Goal: Transaction & Acquisition: Obtain resource

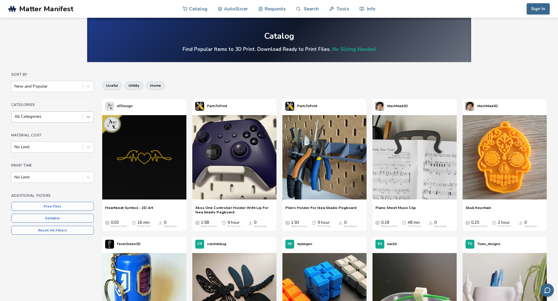
click at [89, 119] on icon at bounding box center [88, 117] width 6 height 6
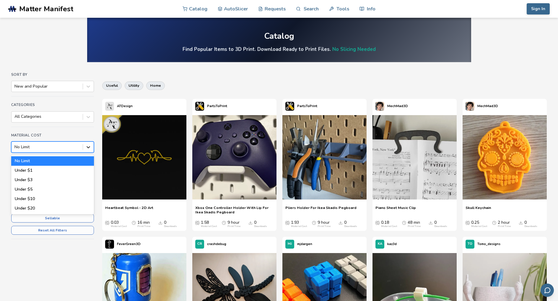
click at [84, 149] on div at bounding box center [88, 147] width 11 height 11
click at [71, 169] on div "Under $1" at bounding box center [52, 170] width 83 height 9
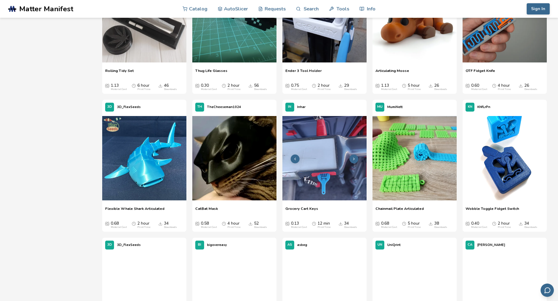
scroll to position [414, 0]
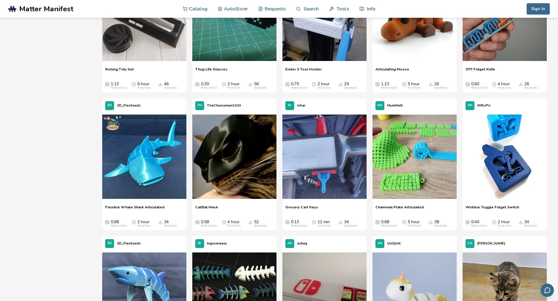
click at [74, 254] on div "Sort By New and Popular Categories All Categories Material Cost Under $1 Print …" at bounding box center [279, 103] width 536 height 888
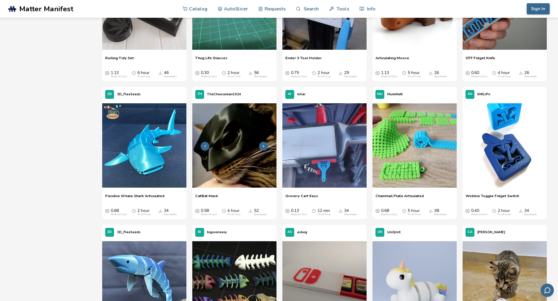
scroll to position [473, 0]
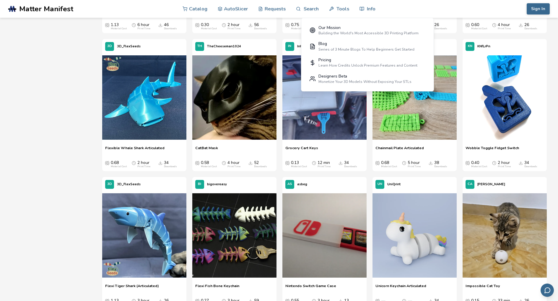
click at [64, 172] on div "Sort By New and Popular Categories All Categories Material Cost Under $1 Print …" at bounding box center [279, 44] width 536 height 888
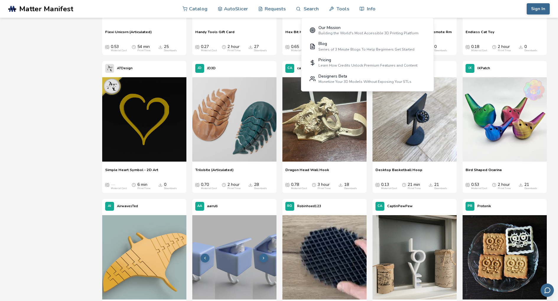
scroll to position [1626, 0]
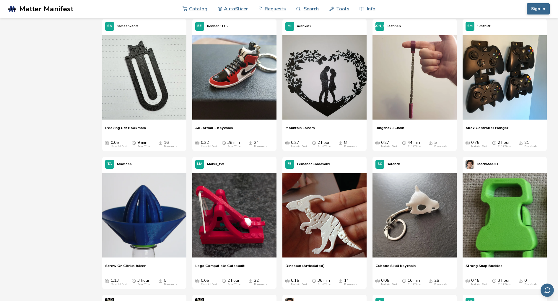
scroll to position [2424, 0]
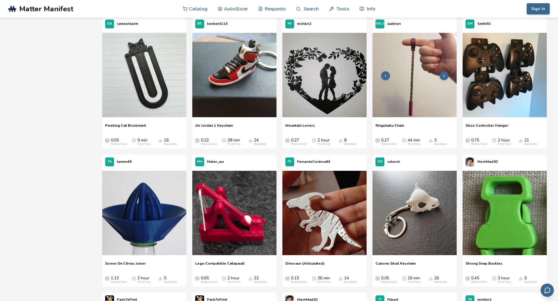
click at [418, 93] on img at bounding box center [415, 75] width 84 height 84
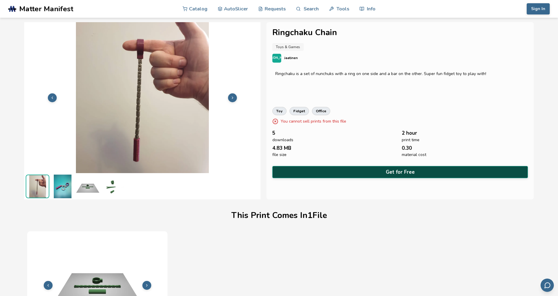
click at [326, 173] on button "Get for Free" at bounding box center [400, 172] width 255 height 12
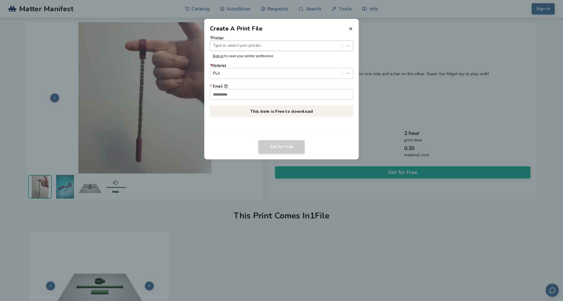
click at [260, 46] on div at bounding box center [276, 46] width 127 height 6
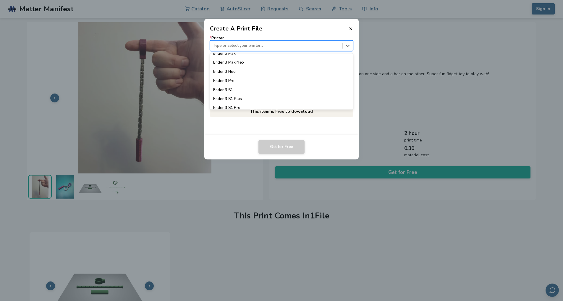
scroll to position [343, 0]
click at [243, 142] on div "Get for Free" at bounding box center [281, 147] width 143 height 14
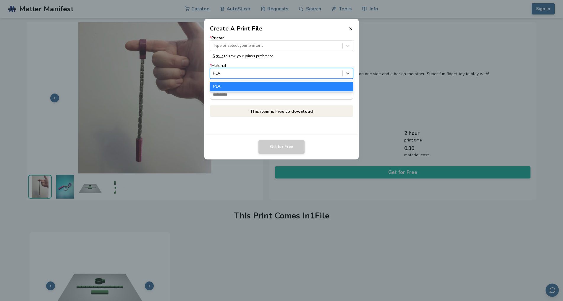
click at [260, 71] on div at bounding box center [276, 74] width 127 height 6
click at [251, 117] on div "* Printer Type or select your printer... Sign in to save your printer preferenc…" at bounding box center [281, 83] width 155 height 101
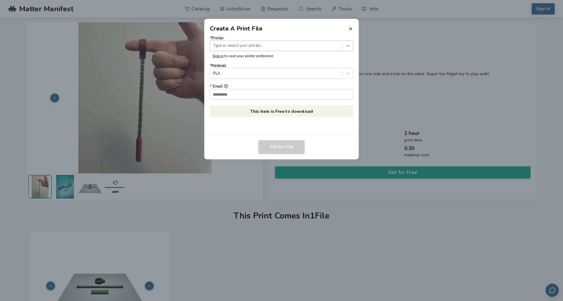
click at [343, 45] on div at bounding box center [348, 45] width 10 height 10
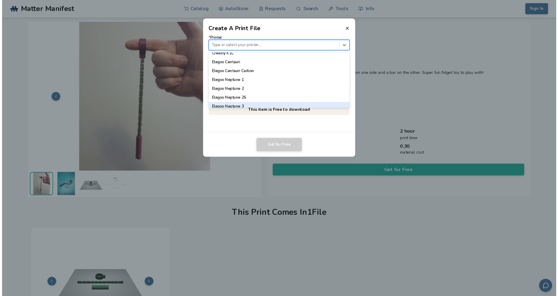
scroll to position [148, 0]
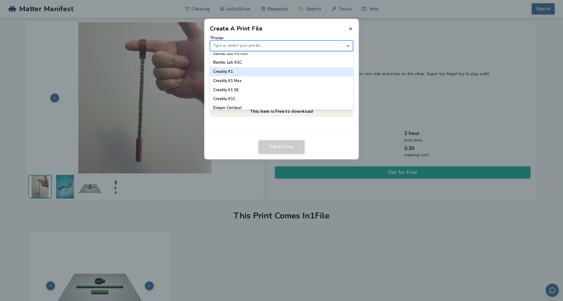
click at [237, 73] on div "Creality K1" at bounding box center [281, 71] width 143 height 9
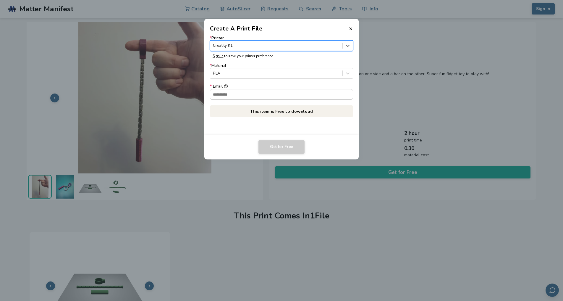
click at [255, 95] on input "* Email" at bounding box center [281, 94] width 143 height 10
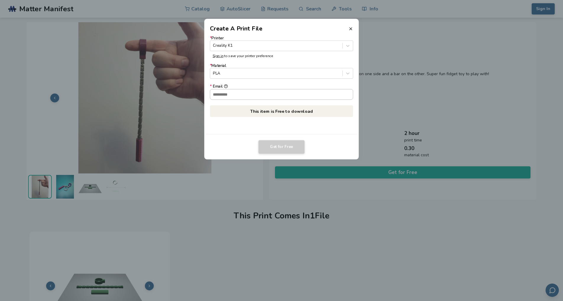
type input "**********"
click at [284, 141] on button "Get for Free" at bounding box center [281, 147] width 46 height 14
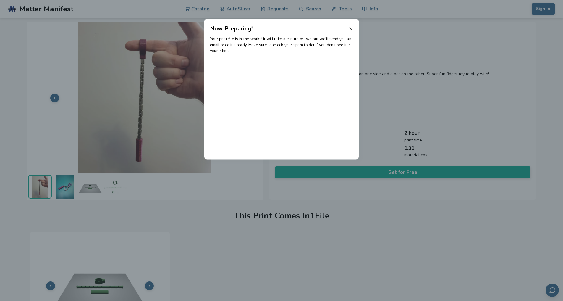
click at [349, 29] on icon at bounding box center [350, 28] width 5 height 5
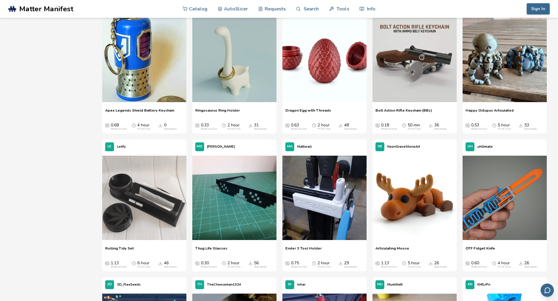
scroll to position [233, 0]
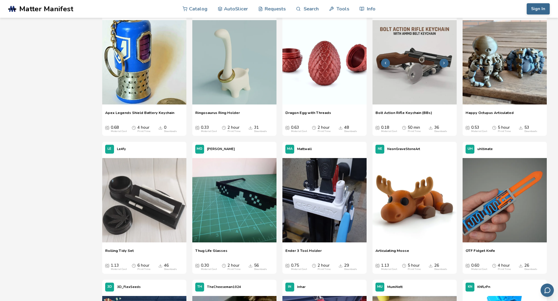
click at [445, 62] on icon at bounding box center [444, 63] width 4 height 4
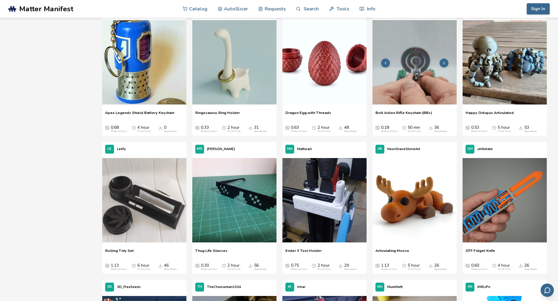
click at [384, 61] on icon at bounding box center [386, 63] width 4 height 4
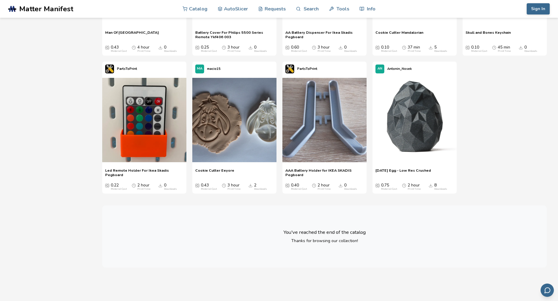
scroll to position [11346, 0]
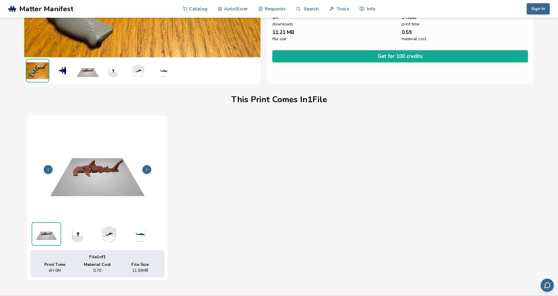
scroll to position [177, 0]
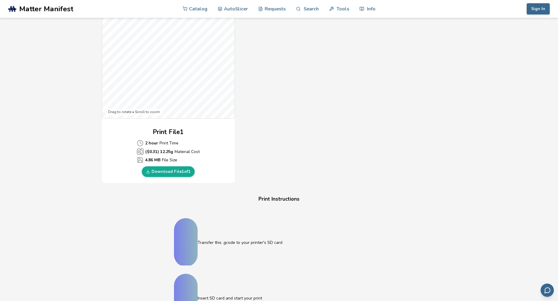
scroll to position [207, 0]
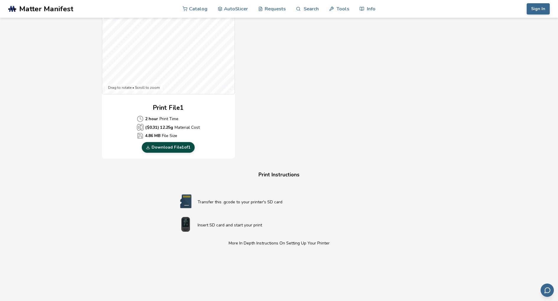
click at [170, 150] on link "Download File 1 of 1" at bounding box center [168, 147] width 53 height 11
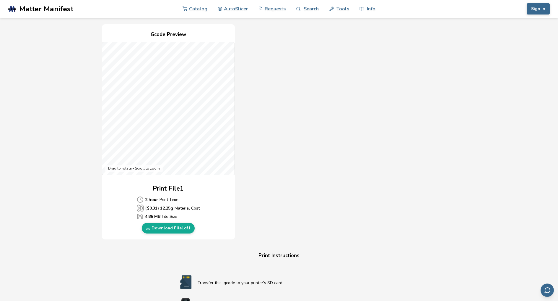
scroll to position [118, 0]
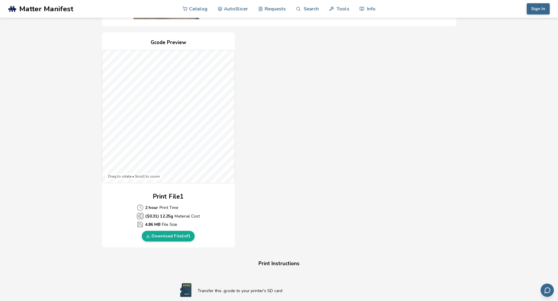
click at [370, 147] on div "Gcode Preview Drag to rotate • Scroll to zoom Print File 1 2 hour Print Time ($…" at bounding box center [279, 139] width 355 height 215
